Goal: Browse casually

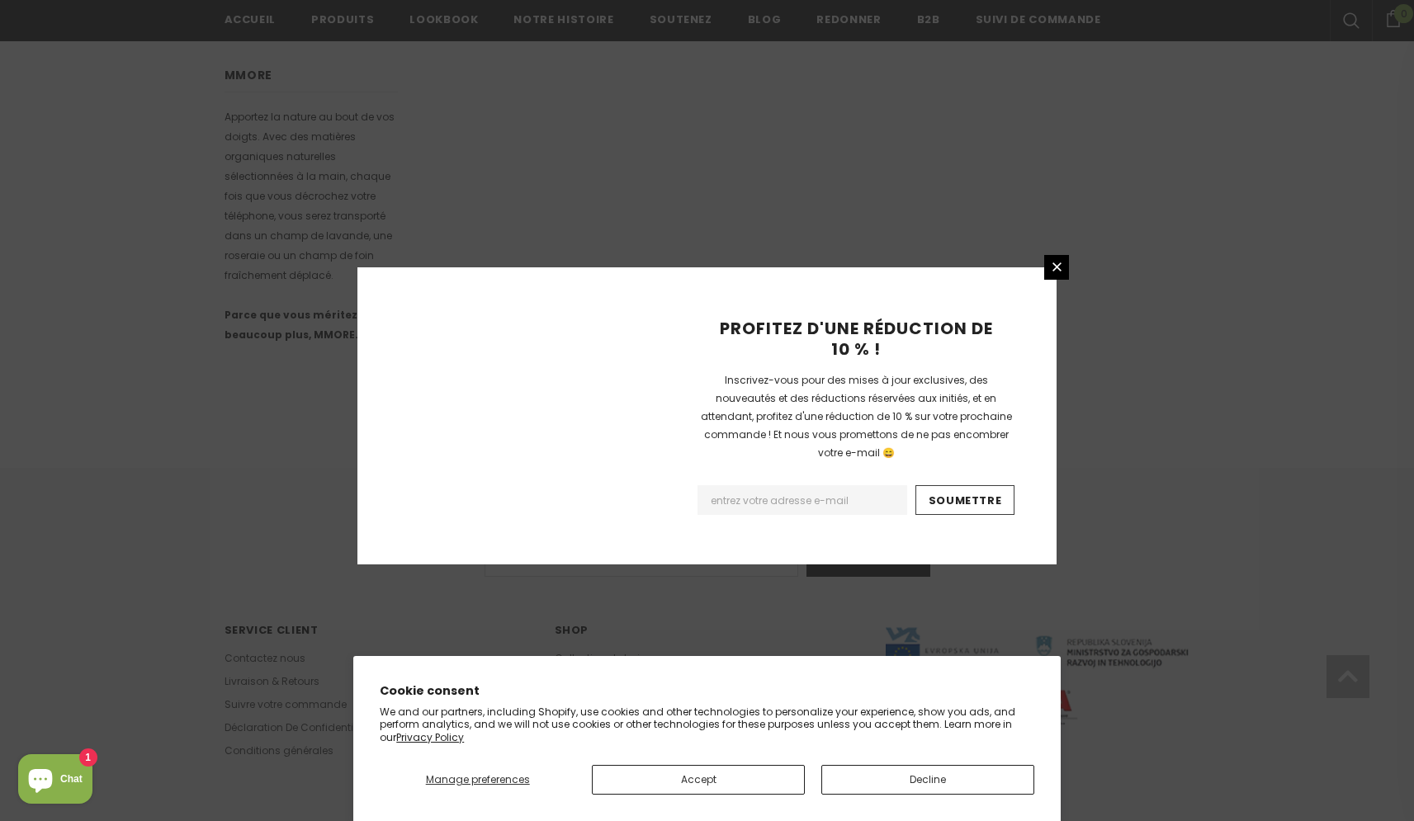
scroll to position [911, 0]
